Goal: Task Accomplishment & Management: Manage account settings

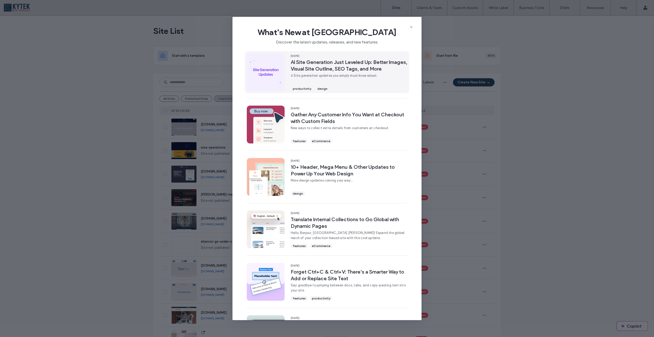
click at [335, 68] on span "AI Site Generation Just Leveled Up: Better Images, Visual Site Outline, SEO Tag…" at bounding box center [349, 65] width 117 height 13
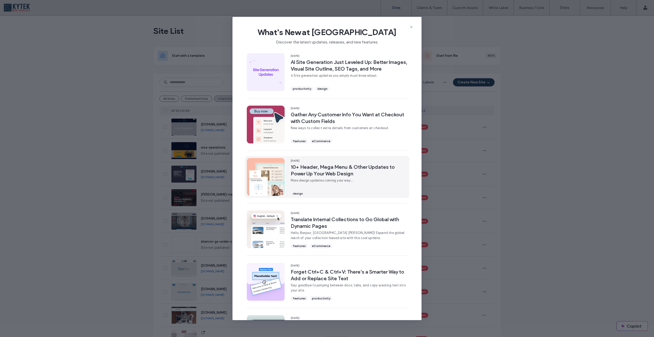
click at [319, 169] on span "10+ Header, Mega Menu & Other Updates to Power Up Your Web Design" at bounding box center [349, 170] width 117 height 13
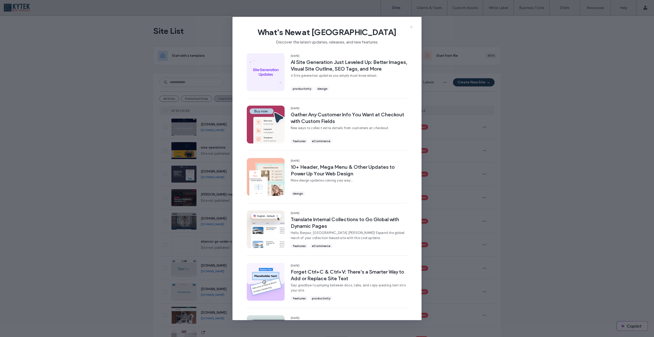
click at [411, 26] on use at bounding box center [411, 27] width 2 height 2
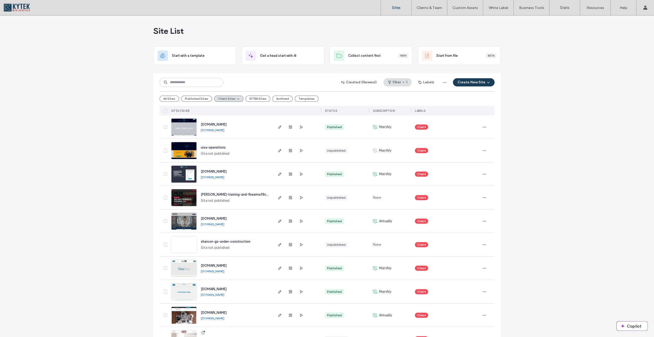
scroll to position [90, 0]
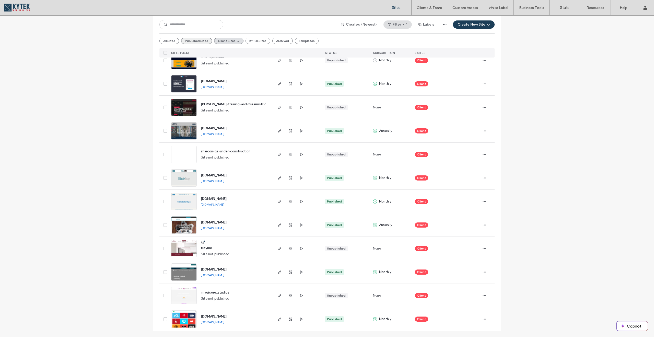
click at [190, 41] on button "Published Sites" at bounding box center [196, 41] width 31 height 6
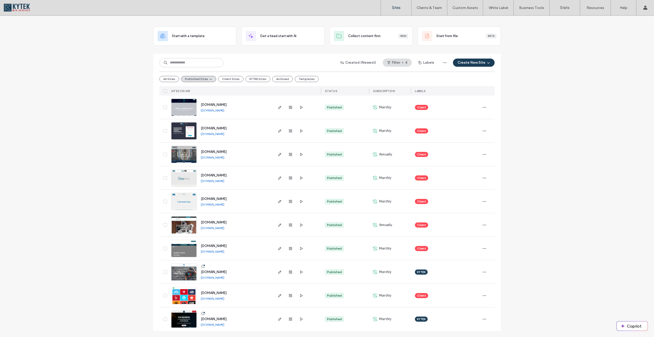
scroll to position [20, 0]
click at [222, 321] on span "[DOMAIN_NAME]" at bounding box center [214, 319] width 26 height 4
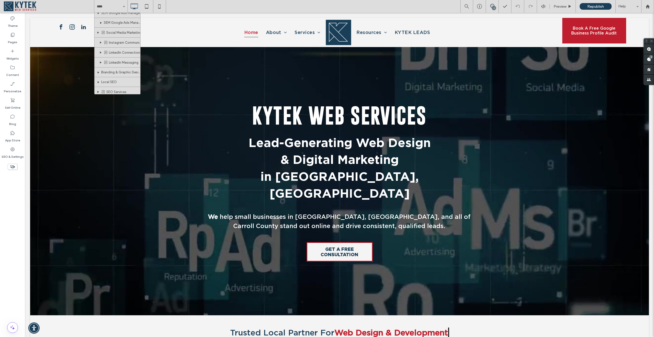
scroll to position [416, 0]
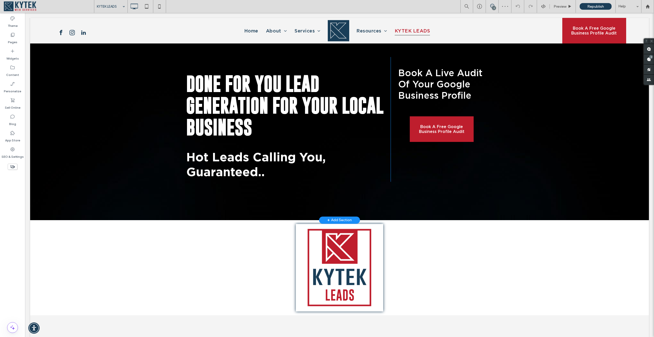
scroll to position [47, 0]
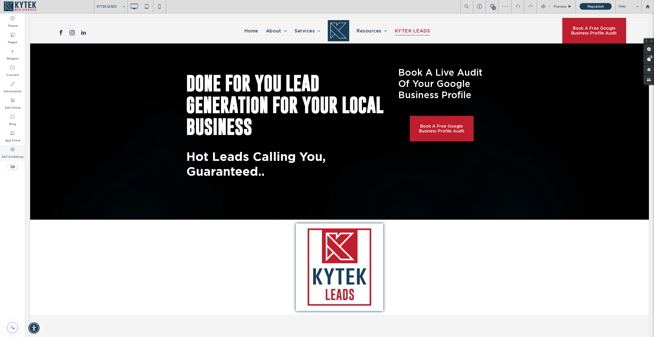
click at [12, 147] on icon at bounding box center [12, 149] width 5 height 5
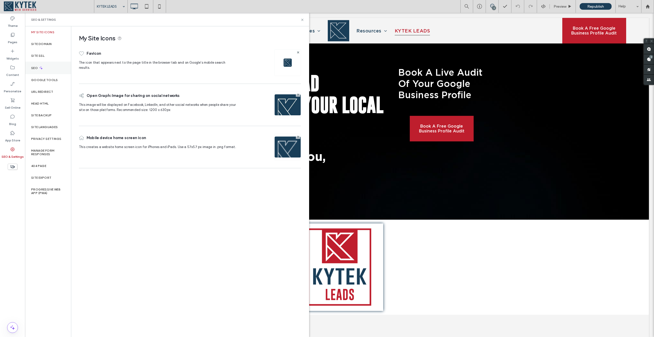
click at [49, 65] on div "SEO" at bounding box center [48, 68] width 46 height 13
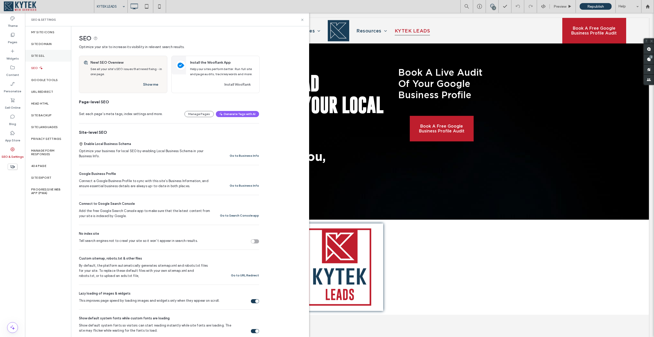
click at [49, 52] on div "Site SSL" at bounding box center [48, 56] width 46 height 12
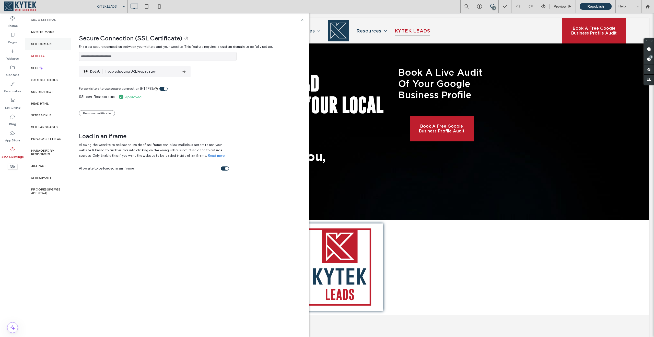
click at [49, 44] on label "Site Domain" at bounding box center [41, 44] width 20 height 4
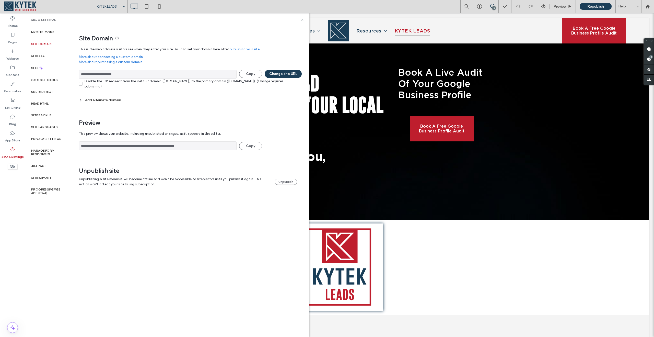
click at [303, 18] on icon at bounding box center [303, 20] width 4 height 4
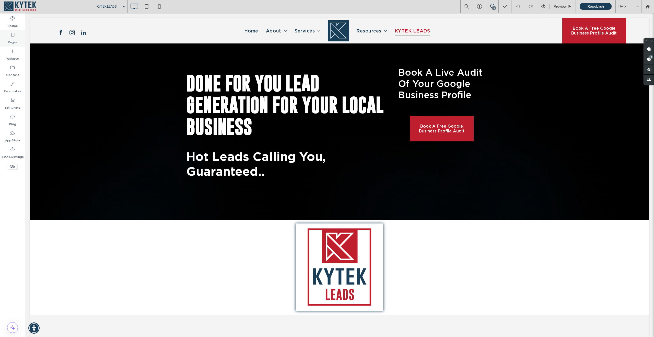
click at [10, 43] on label "Pages" at bounding box center [12, 40] width 9 height 7
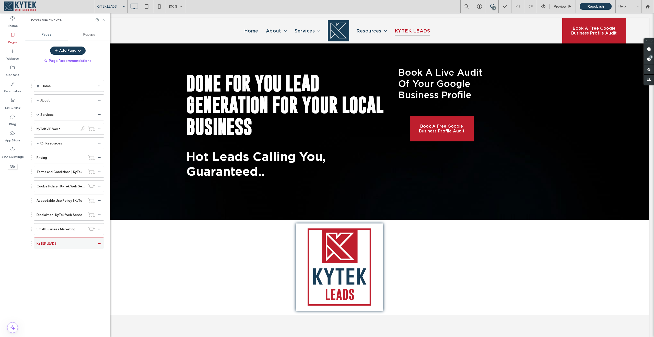
click at [99, 244] on icon at bounding box center [100, 243] width 4 height 4
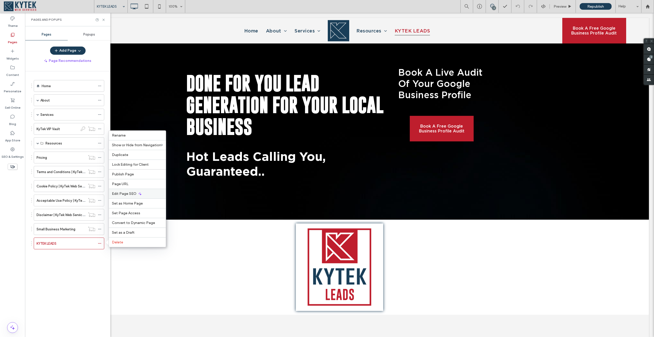
click at [122, 195] on span "Edit Page SEO" at bounding box center [124, 193] width 25 height 4
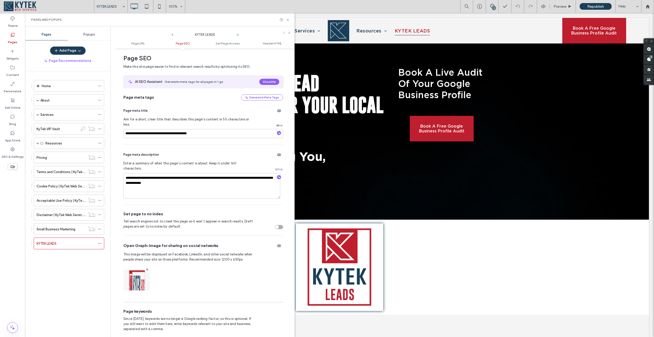
scroll to position [0, 0]
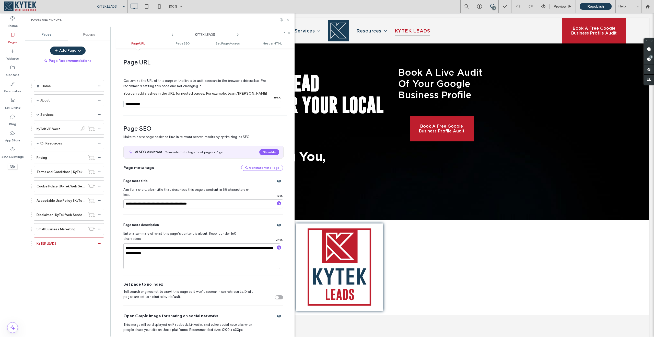
click at [287, 20] on icon at bounding box center [288, 20] width 4 height 4
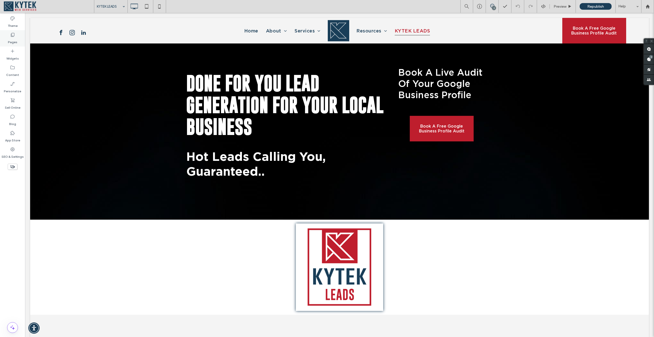
click at [14, 33] on icon at bounding box center [12, 34] width 5 height 5
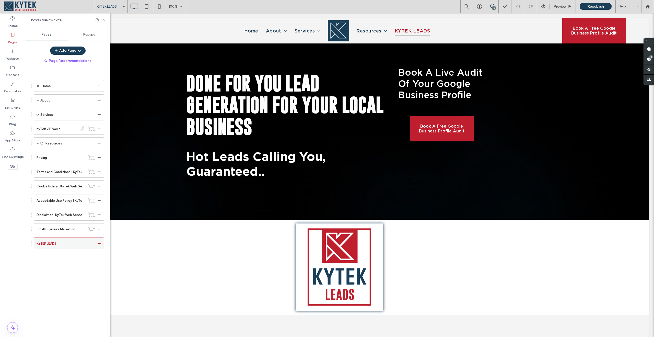
click at [99, 243] on icon at bounding box center [100, 243] width 4 height 4
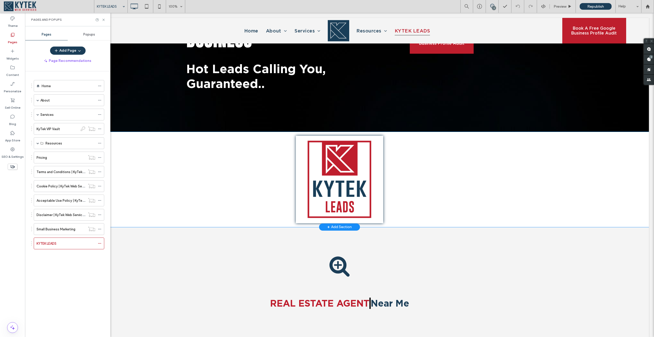
scroll to position [186, 0]
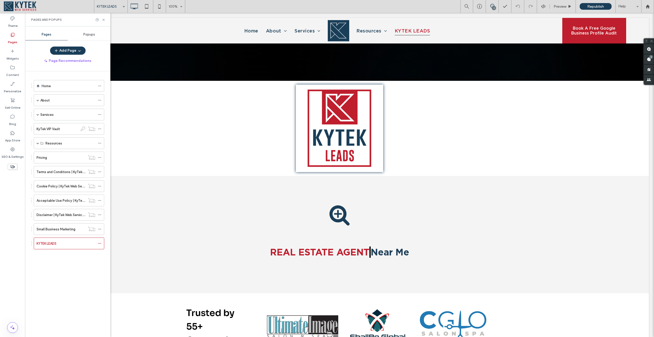
click at [107, 18] on div "Pages and Popups" at bounding box center [67, 20] width 85 height 14
click at [103, 21] on icon at bounding box center [104, 20] width 4 height 4
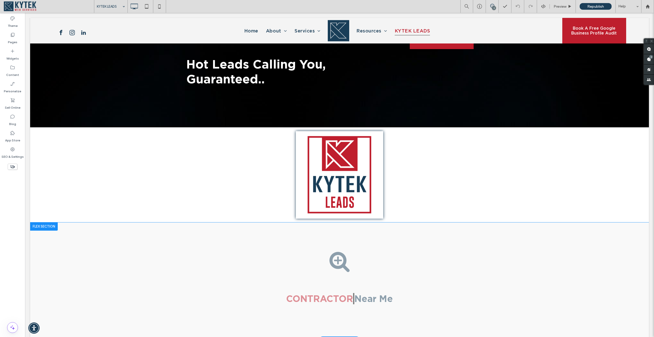
scroll to position [0, 0]
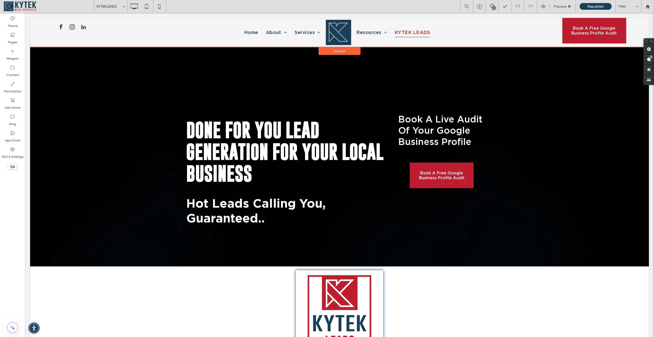
click at [347, 50] on div "Header" at bounding box center [340, 51] width 42 height 8
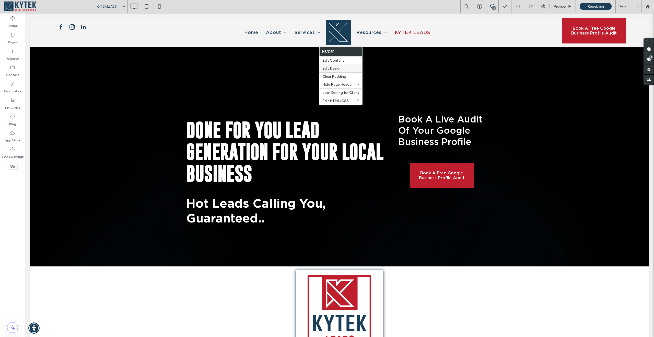
click at [340, 68] on span "Edit Design" at bounding box center [331, 68] width 19 height 4
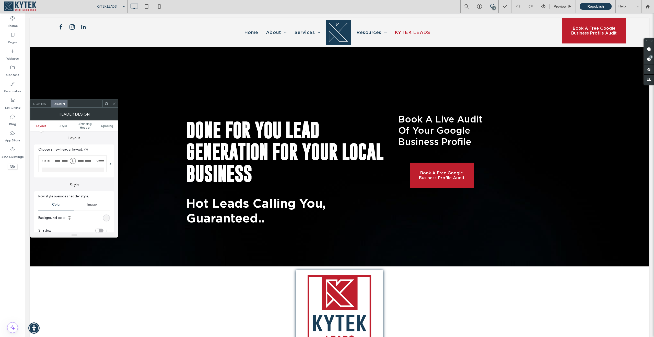
click at [44, 107] on div "Content" at bounding box center [40, 104] width 20 height 8
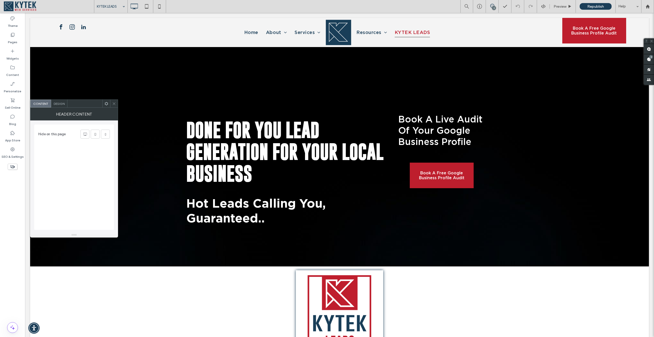
click at [114, 104] on icon at bounding box center [114, 104] width 4 height 4
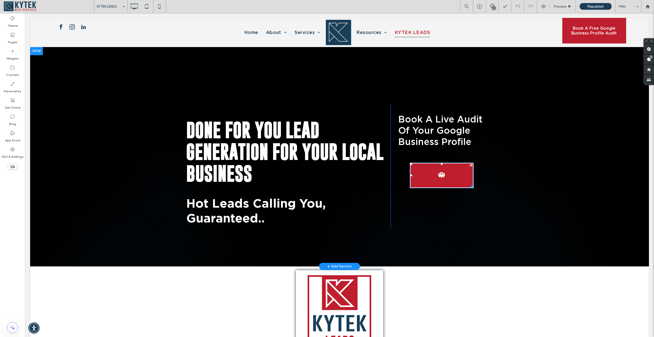
click at [444, 178] on span "Book A Free Google Business Profile Audit" at bounding box center [441, 175] width 61 height 15
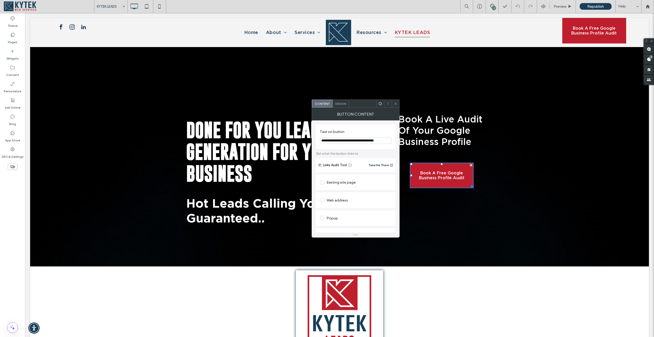
click at [346, 200] on div "Web address" at bounding box center [356, 200] width 72 height 8
click at [348, 209] on input "url" at bounding box center [356, 210] width 72 height 7
paste input "**********"
type input "**********"
click at [379, 199] on div "Web address" at bounding box center [356, 200] width 72 height 8
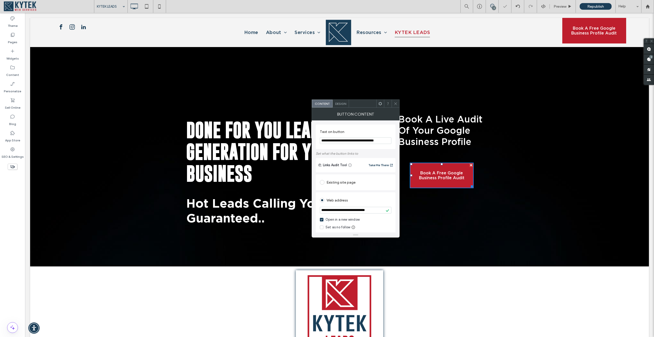
click at [395, 105] on icon at bounding box center [396, 104] width 4 height 4
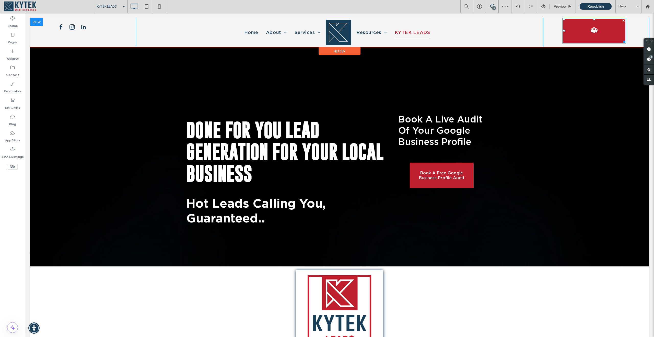
click at [585, 34] on span "Book A Free Google Business Profile Audit" at bounding box center [594, 30] width 61 height 15
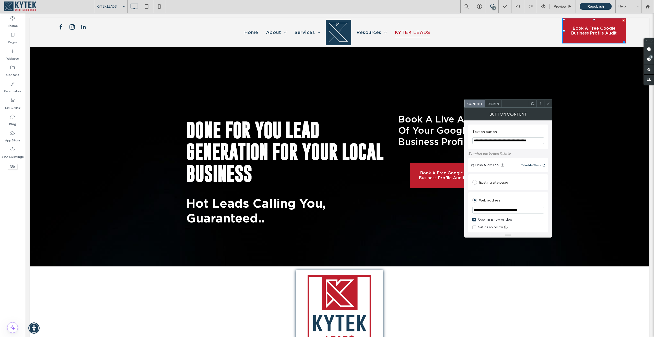
click at [548, 105] on span at bounding box center [548, 104] width 4 height 8
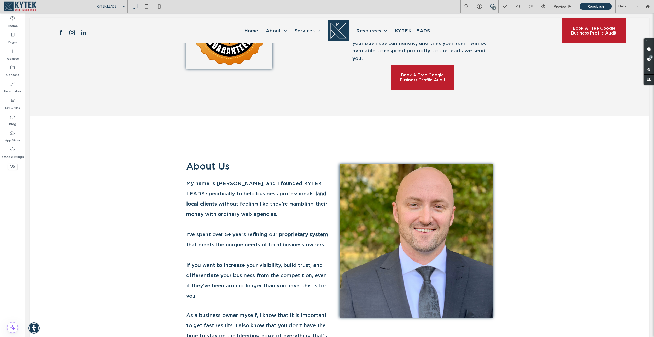
scroll to position [1373, 0]
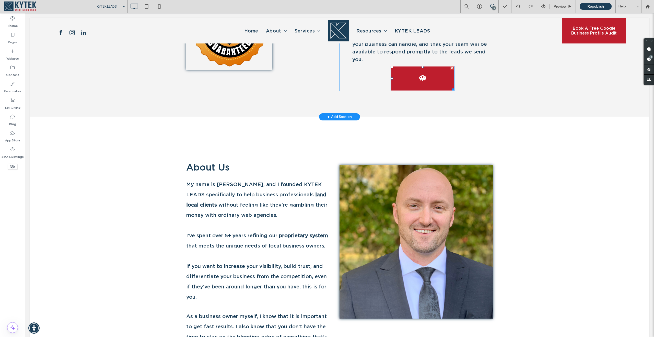
click at [422, 86] on span "Book A Free Google Business Profile Audit" at bounding box center [422, 78] width 61 height 15
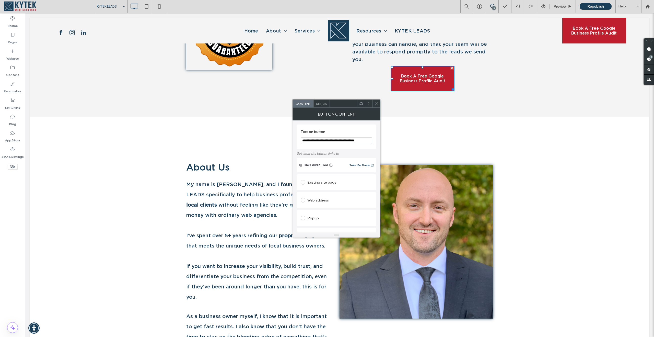
click at [330, 198] on div "Web address" at bounding box center [337, 200] width 72 height 8
click at [341, 210] on input "url" at bounding box center [337, 210] width 72 height 7
paste input "**********"
type input "**********"
click at [365, 191] on div "**********" at bounding box center [337, 266] width 80 height 187
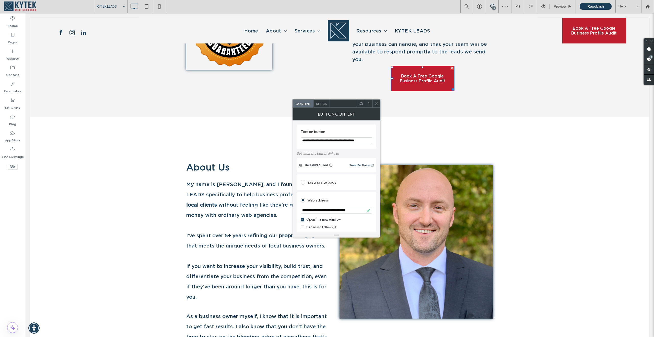
click at [376, 103] on icon at bounding box center [377, 104] width 4 height 4
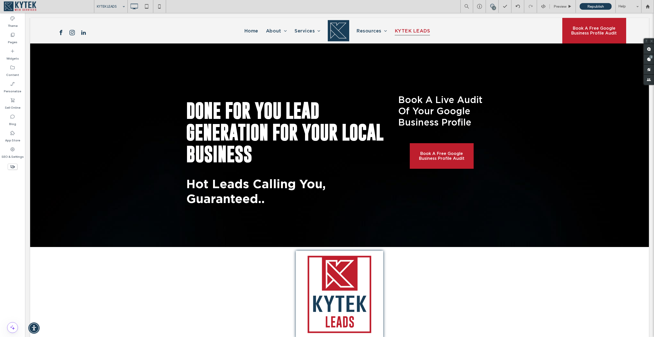
scroll to position [0, 0]
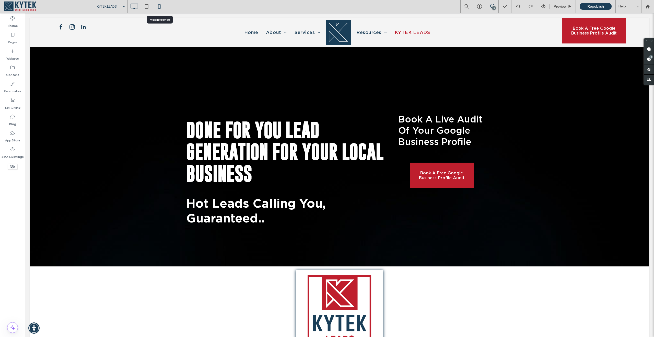
click at [161, 10] on icon at bounding box center [159, 6] width 10 height 10
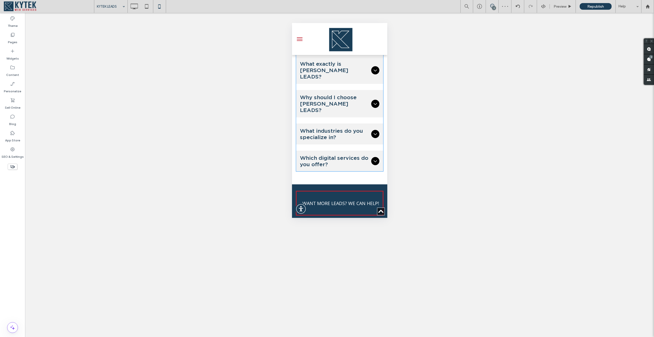
scroll to position [2738, 0]
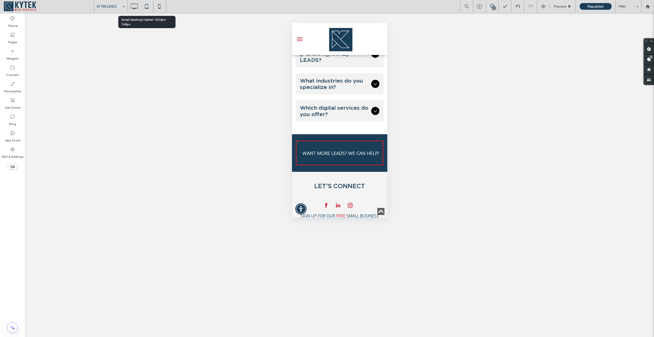
click at [147, 9] on icon at bounding box center [147, 6] width 10 height 10
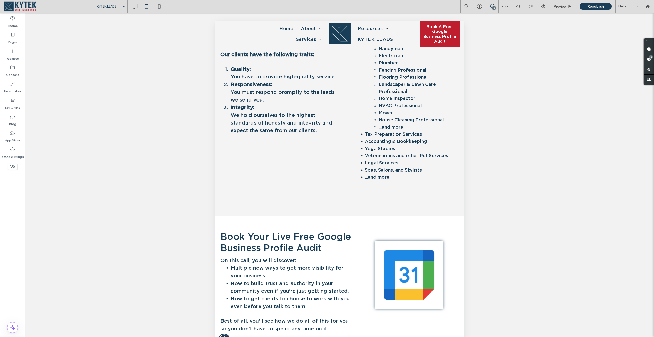
scroll to position [2450, 0]
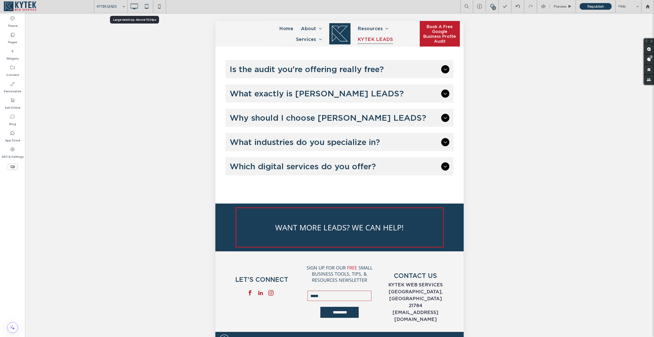
click at [134, 5] on icon at bounding box center [134, 6] width 10 height 10
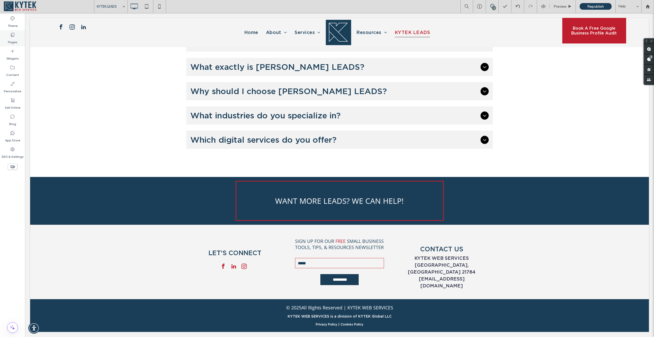
click at [11, 40] on label "Pages" at bounding box center [12, 40] width 9 height 7
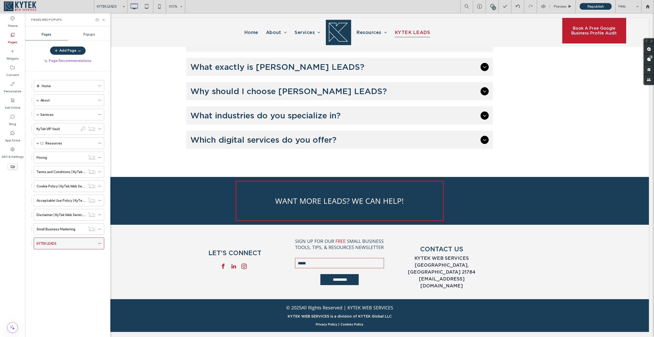
click at [100, 243] on use at bounding box center [99, 243] width 3 height 1
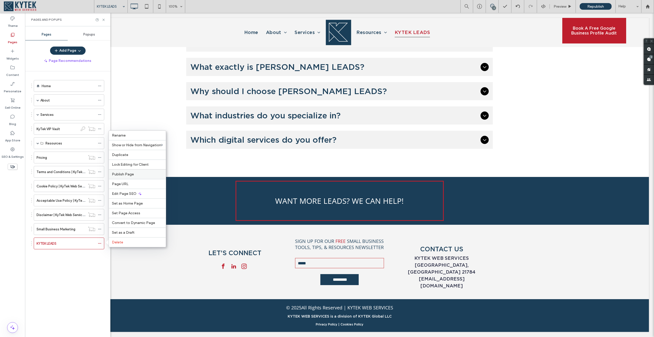
click at [128, 177] on div "Publish Page" at bounding box center [137, 174] width 57 height 10
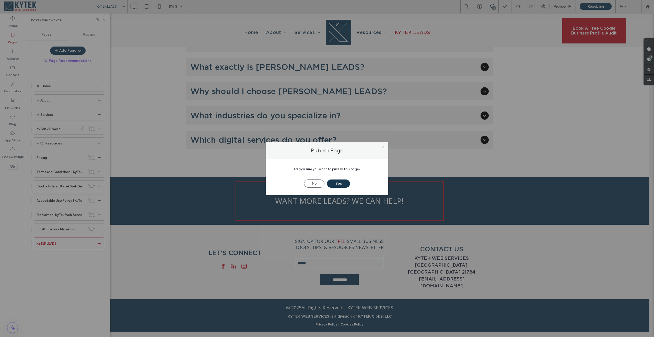
click at [344, 184] on button "Yes" at bounding box center [338, 183] width 23 height 8
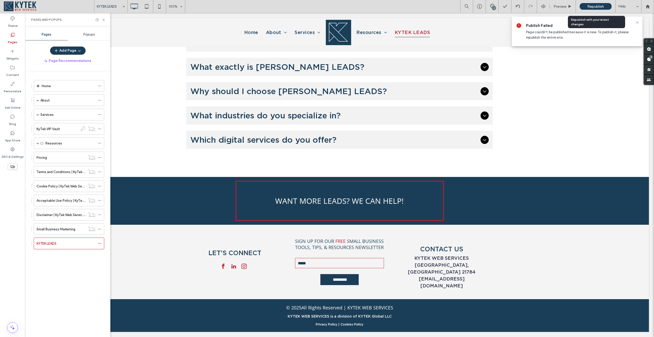
click at [593, 7] on span "Republish" at bounding box center [595, 6] width 17 height 4
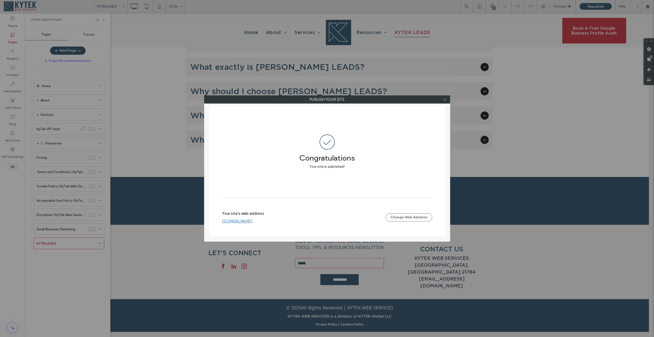
click at [445, 101] on span at bounding box center [445, 100] width 4 height 8
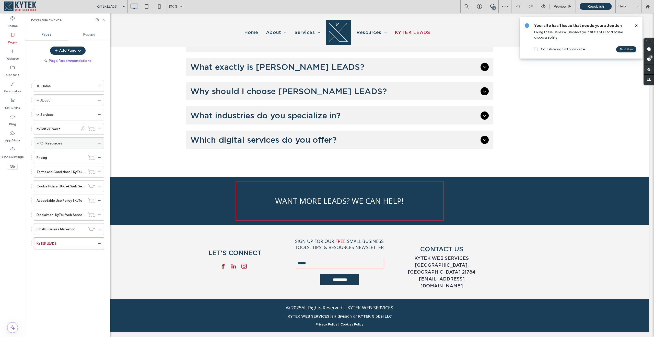
click at [41, 144] on icon at bounding box center [41, 143] width 3 height 3
click at [39, 144] on span at bounding box center [38, 143] width 3 height 3
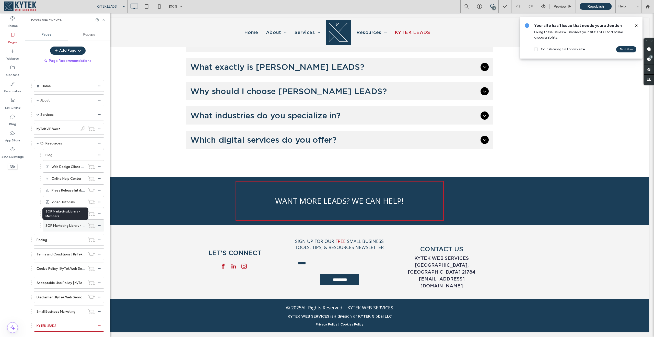
click at [73, 226] on label "SOP Marketing Library - Members" at bounding box center [70, 225] width 51 height 9
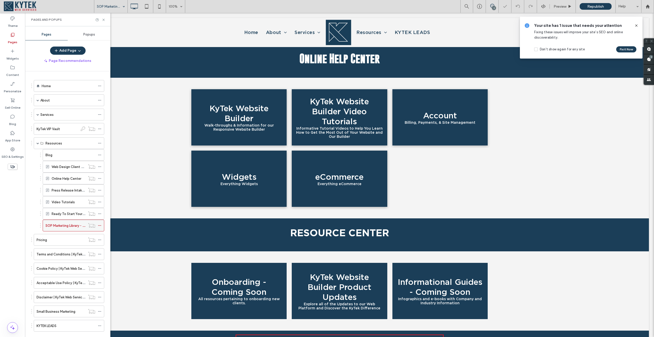
click at [99, 225] on use at bounding box center [99, 225] width 3 height 1
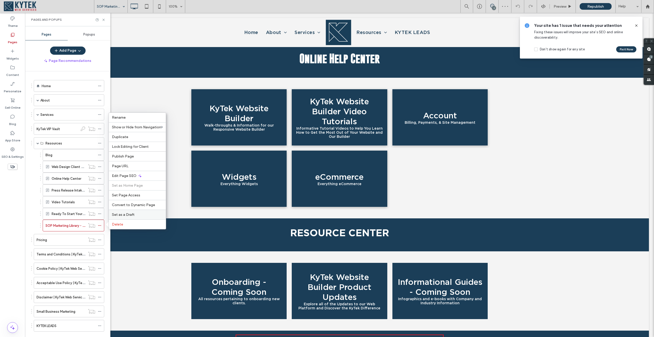
click at [125, 215] on span "Set as a Draft" at bounding box center [123, 214] width 22 height 4
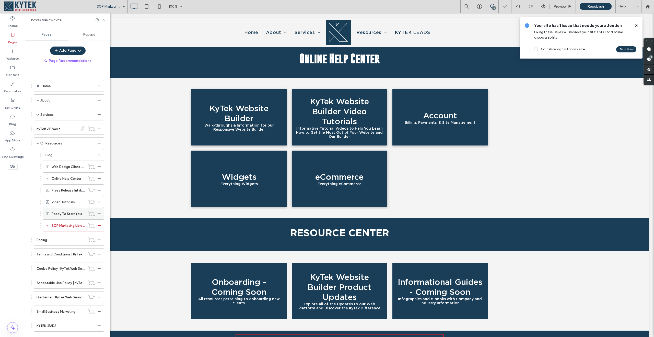
click at [100, 212] on icon at bounding box center [100, 214] width 4 height 4
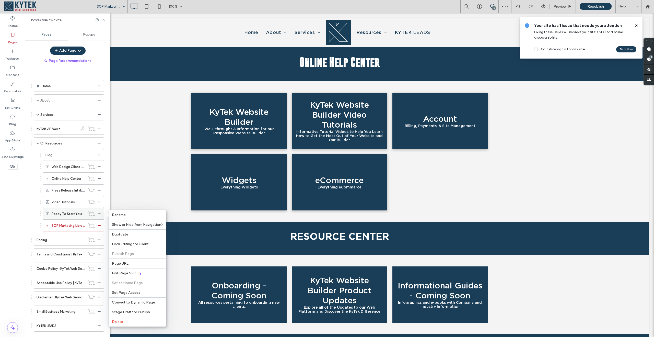
click at [72, 215] on label "Ready To Start Your Business?" at bounding box center [75, 213] width 47 height 9
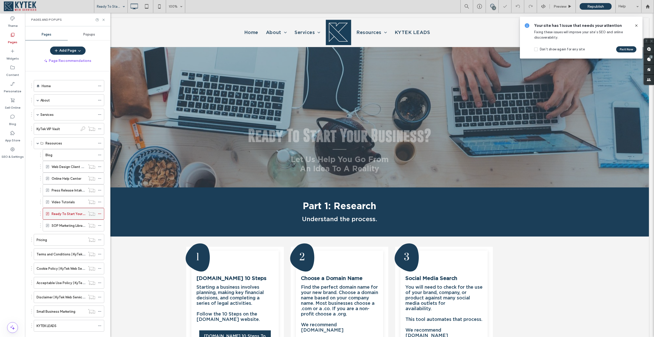
click at [98, 214] on icon at bounding box center [100, 214] width 4 height 4
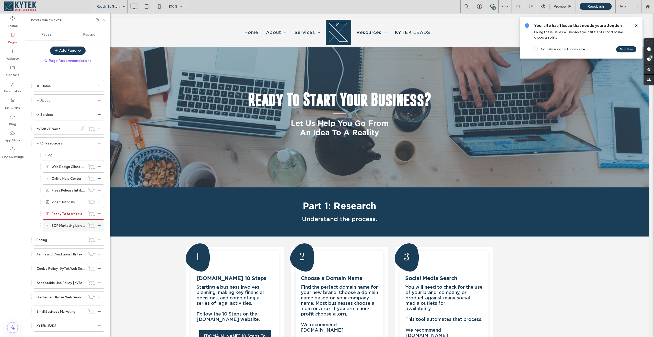
click at [99, 225] on icon at bounding box center [100, 226] width 4 height 4
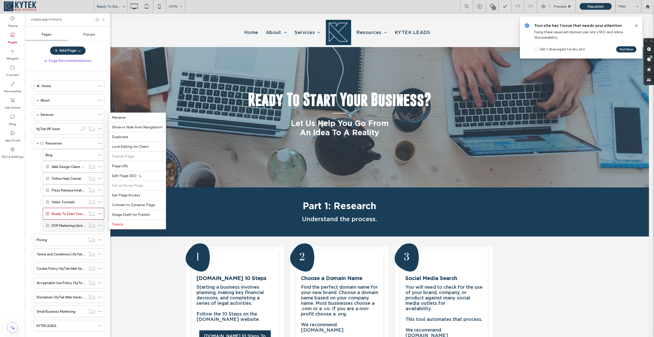
click at [99, 225] on icon at bounding box center [100, 226] width 4 height 4
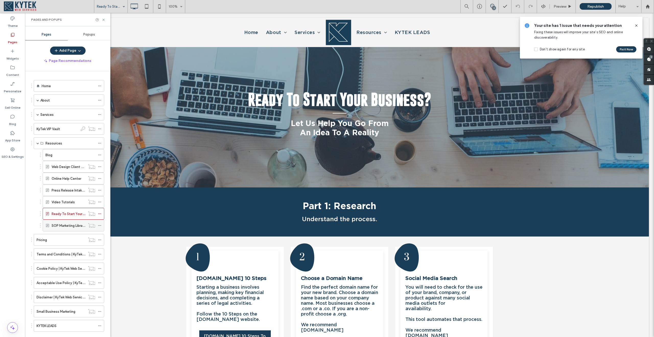
click at [70, 224] on label "SOP Marketing Library - Members" at bounding box center [77, 225] width 51 height 9
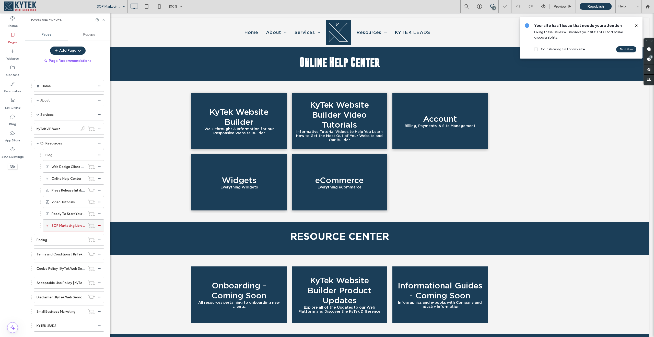
click at [99, 225] on icon at bounding box center [100, 226] width 4 height 4
click at [99, 165] on icon at bounding box center [100, 167] width 4 height 4
click at [98, 173] on div "Online Help Center" at bounding box center [74, 178] width 62 height 12
click at [98, 178] on icon at bounding box center [100, 179] width 4 height 4
click at [99, 190] on icon at bounding box center [100, 190] width 4 height 4
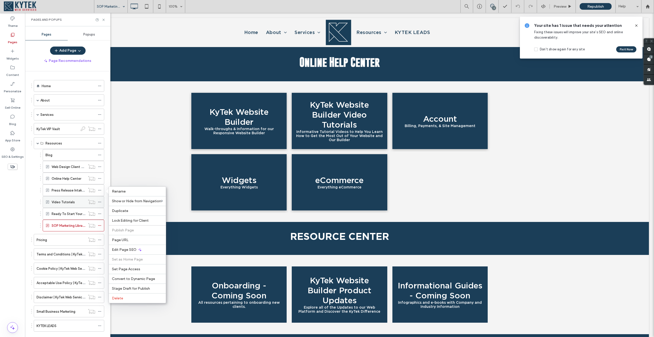
click at [99, 203] on icon at bounding box center [100, 202] width 4 height 4
click at [99, 212] on icon at bounding box center [100, 214] width 4 height 4
click at [99, 128] on icon at bounding box center [100, 129] width 4 height 4
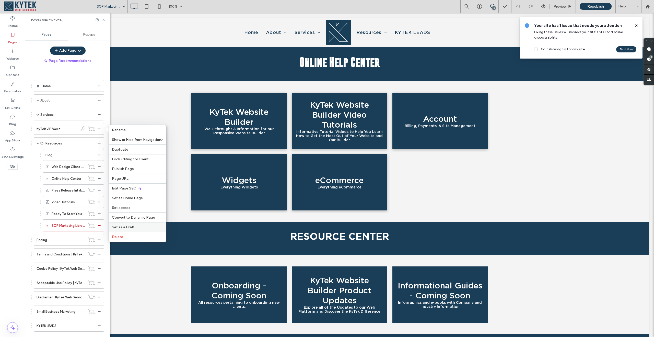
click at [126, 230] on div "Set as a Draft" at bounding box center [137, 227] width 57 height 10
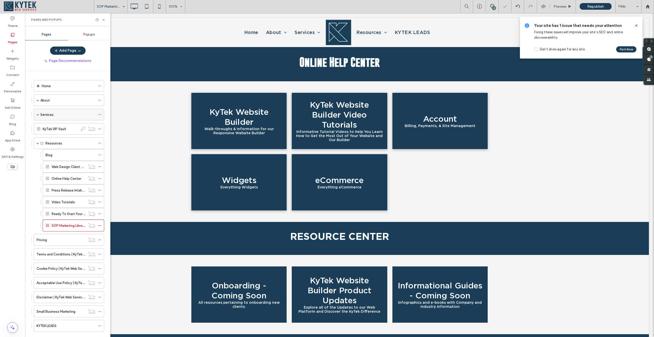
click at [39, 114] on div "Services" at bounding box center [69, 115] width 71 height 12
click at [39, 115] on span at bounding box center [38, 114] width 3 height 3
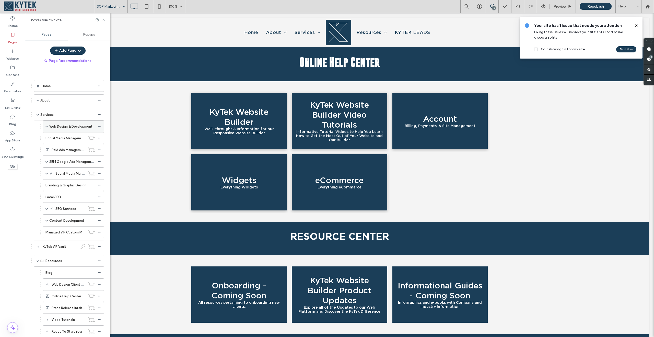
click at [101, 126] on use at bounding box center [99, 126] width 3 height 1
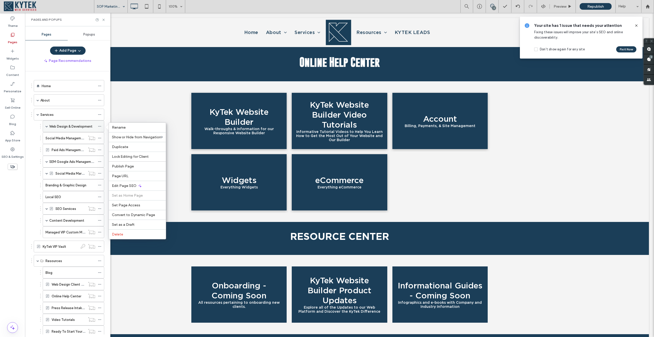
click at [99, 125] on icon at bounding box center [100, 126] width 4 height 4
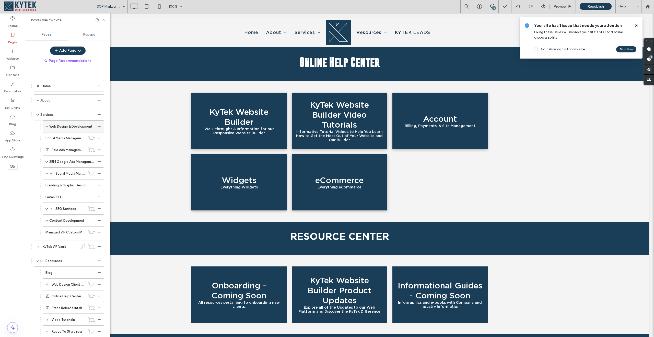
click at [50, 129] on label "Web Design & Development" at bounding box center [70, 126] width 43 height 9
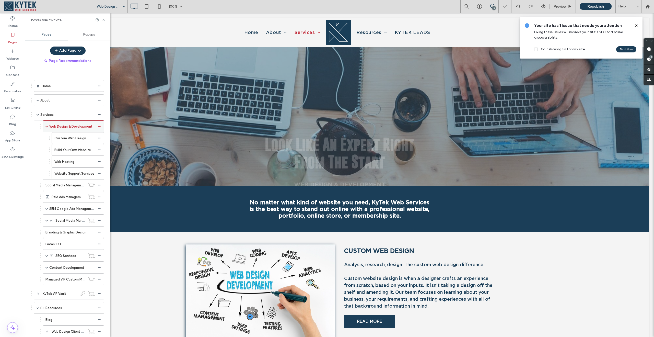
click at [50, 129] on label "Web Design & Development" at bounding box center [70, 126] width 43 height 9
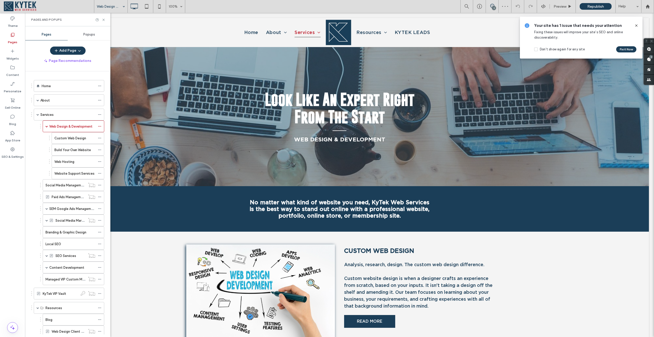
click at [636, 24] on icon at bounding box center [637, 26] width 4 height 4
